Goal: Task Accomplishment & Management: Use online tool/utility

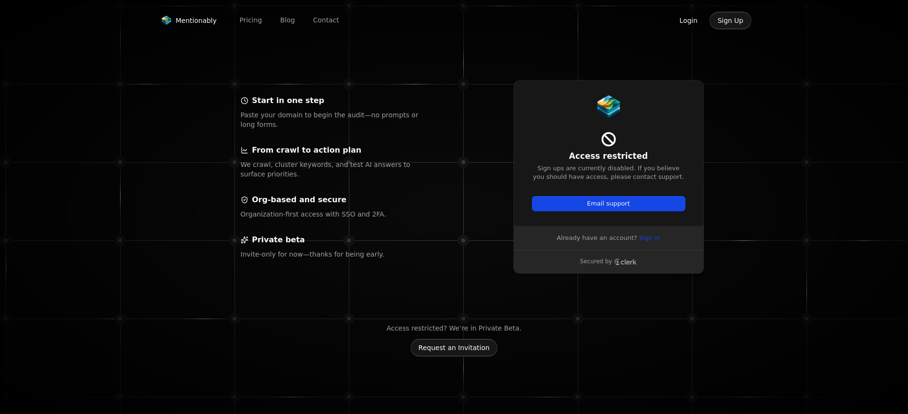
click at [692, 21] on button "Login" at bounding box center [689, 20] width 34 height 18
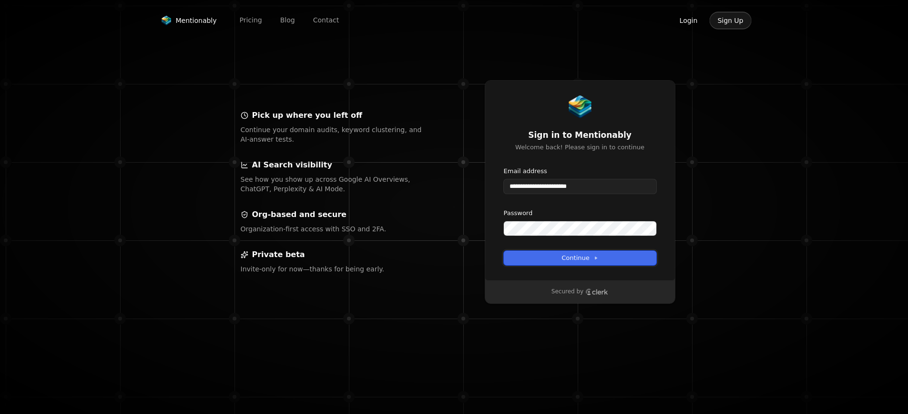
click at [587, 262] on span "Continue" at bounding box center [580, 258] width 36 height 9
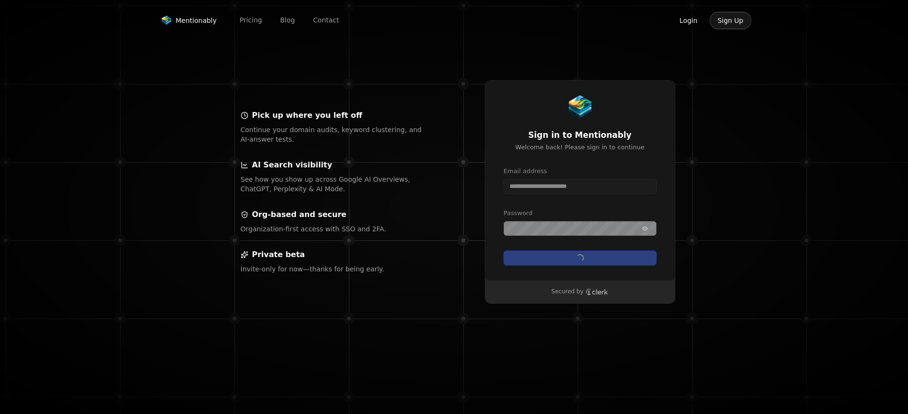
type input "**********"
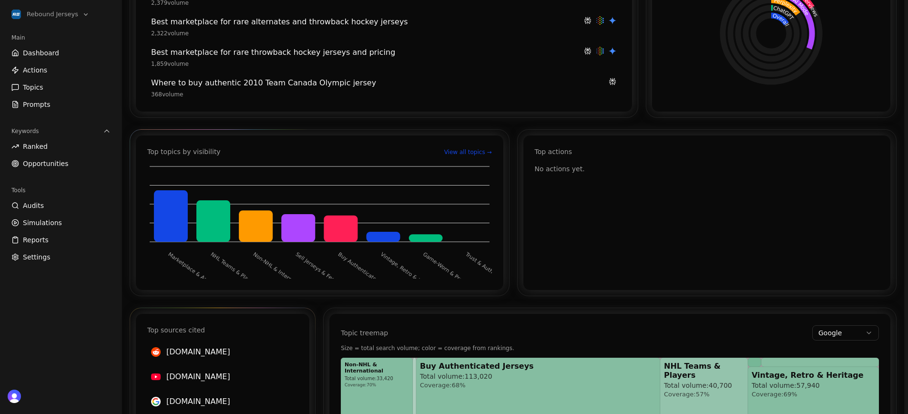
scroll to position [343, 0]
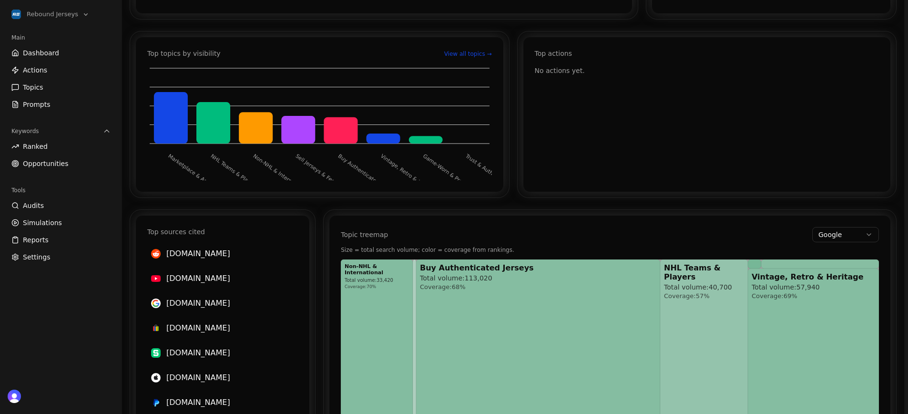
click at [54, 164] on span "Opportunities" at bounding box center [46, 164] width 46 height 10
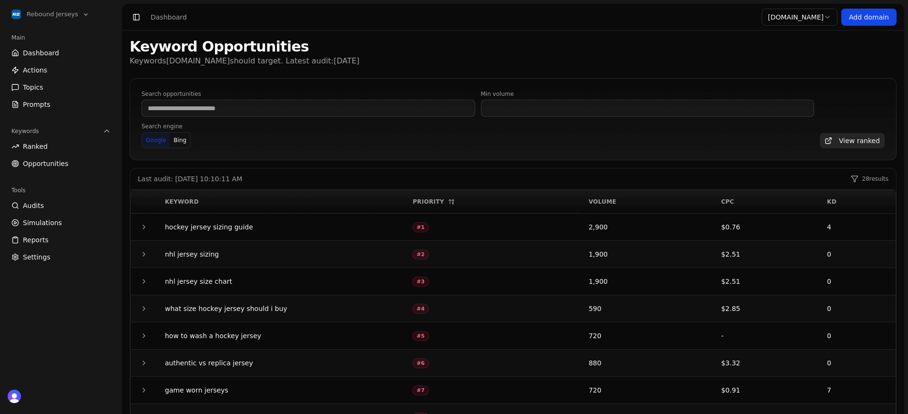
click at [140, 227] on icon "button" at bounding box center [144, 227] width 8 height 8
